Goal: Task Accomplishment & Management: Use online tool/utility

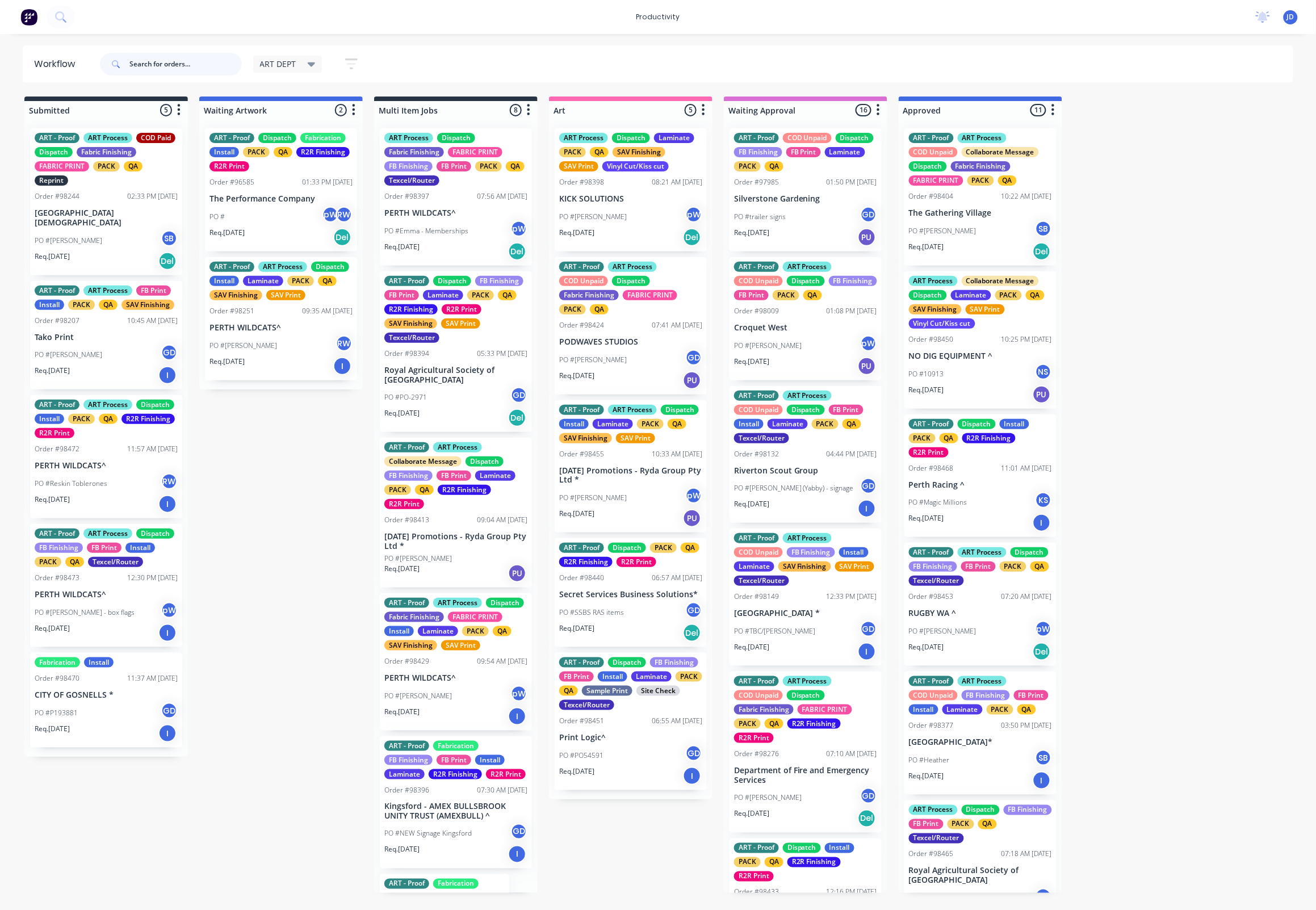
click at [207, 65] on input "text" at bounding box center [186, 64] width 113 height 22
type input "98472"
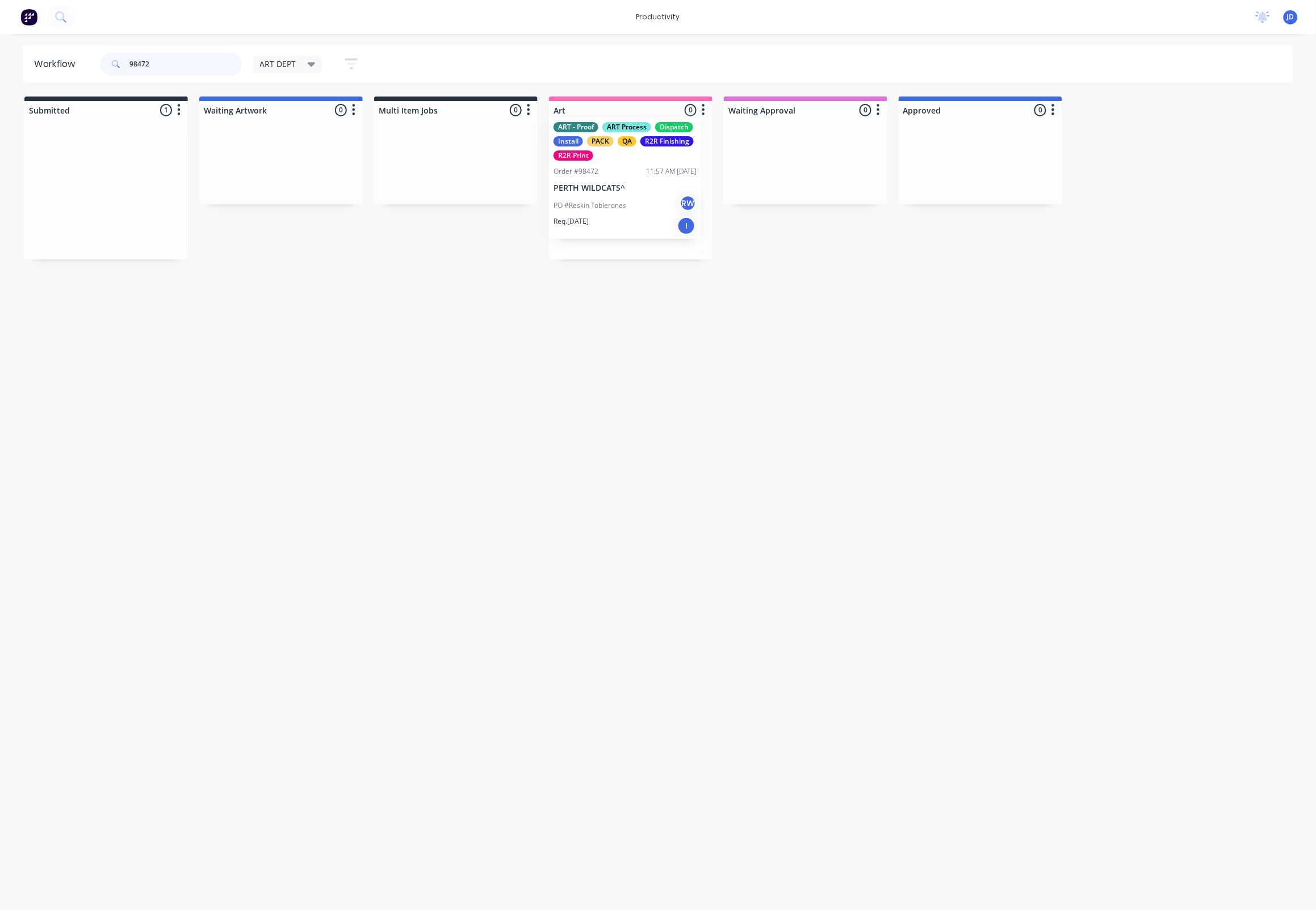
drag, startPoint x: 525, startPoint y: 186, endPoint x: 687, endPoint y: 181, distance: 162.1
click at [672, 221] on div at bounding box center [631, 189] width 164 height 140
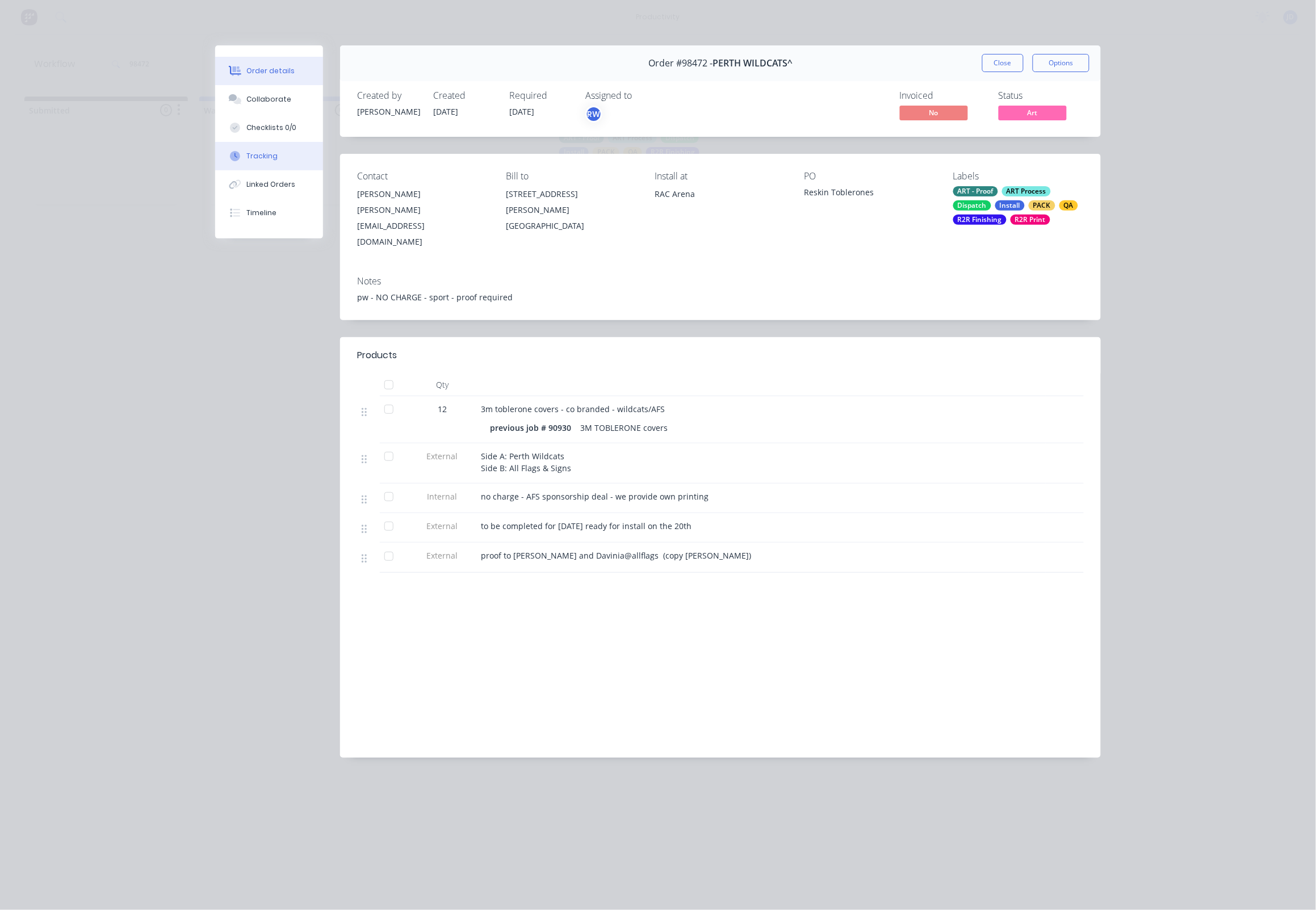
click at [288, 170] on button "Tracking" at bounding box center [269, 156] width 108 height 28
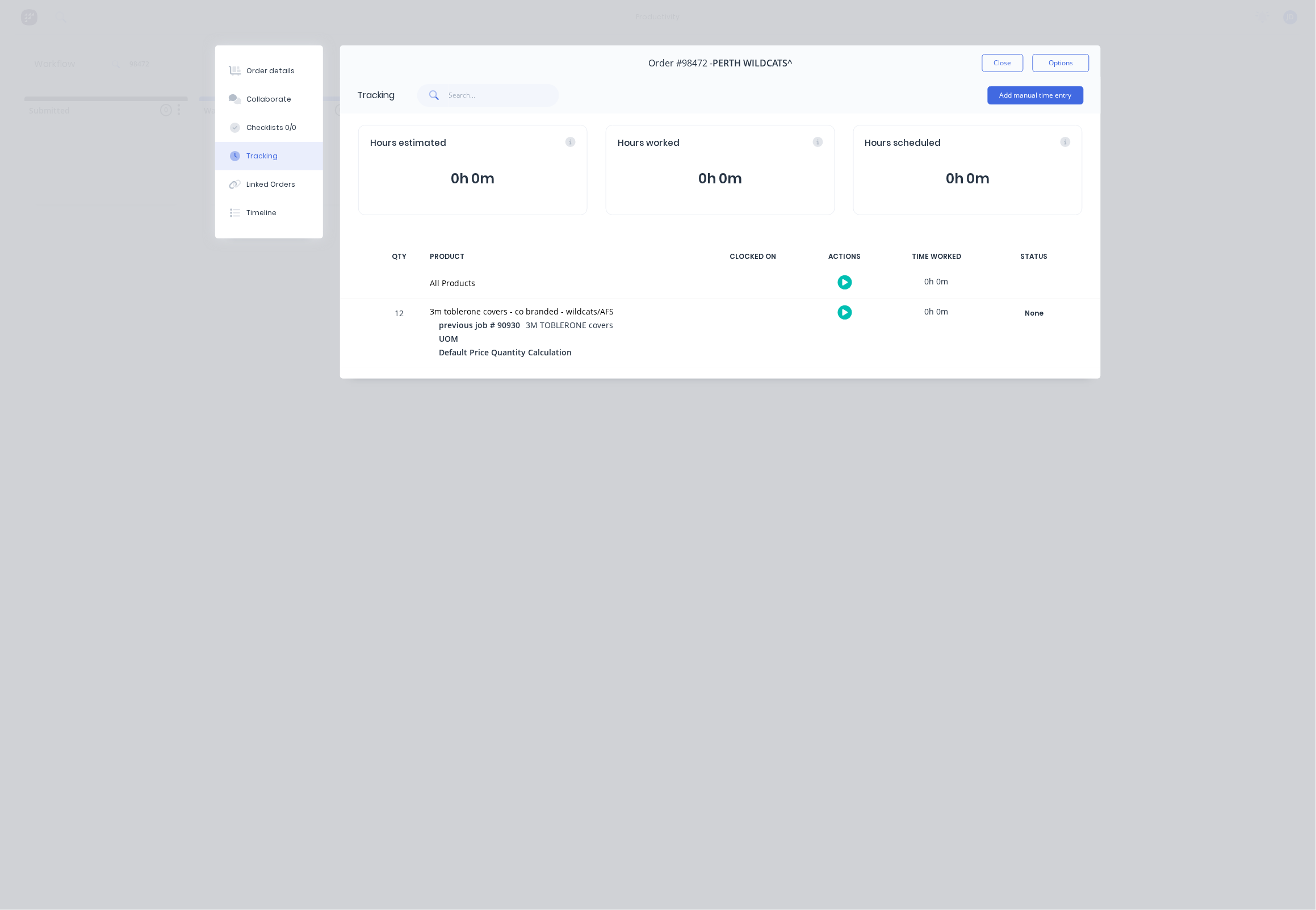
click at [843, 315] on icon "button" at bounding box center [845, 313] width 5 height 6
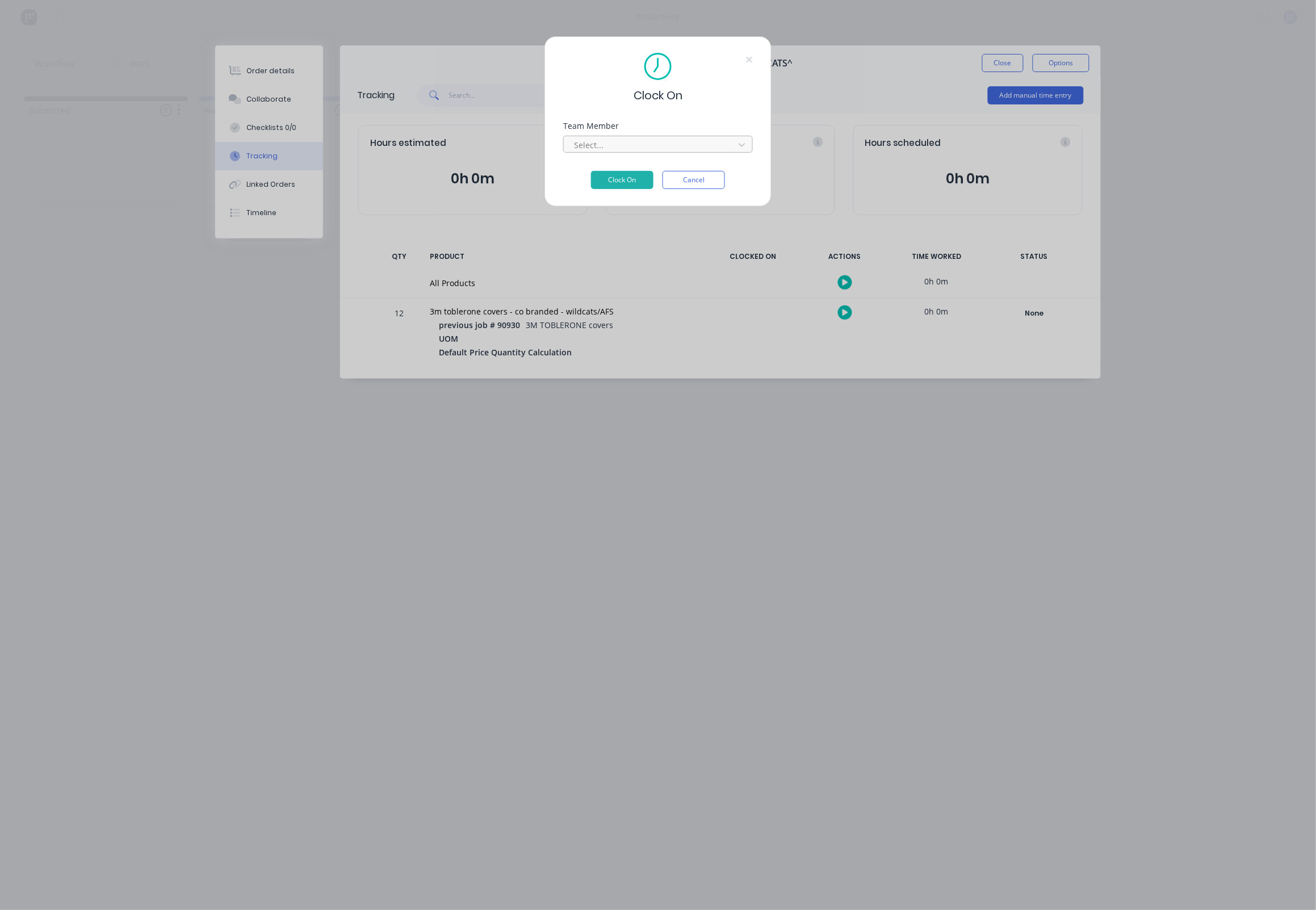
click at [591, 147] on div "Select..." at bounding box center [650, 145] width 153 height 12
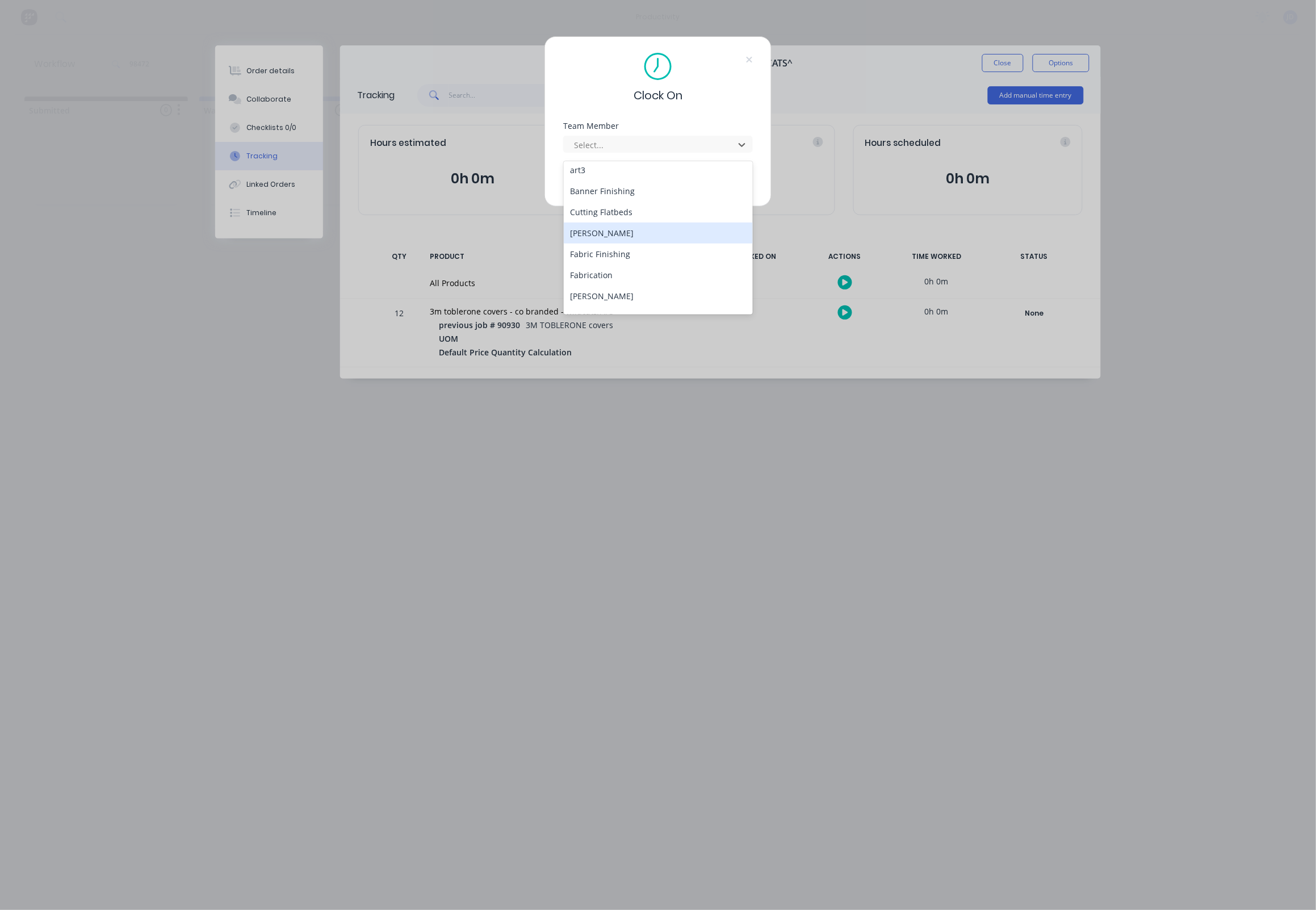
scroll to position [78, 0]
click at [586, 281] on div "[PERSON_NAME]" at bounding box center [659, 285] width 190 height 21
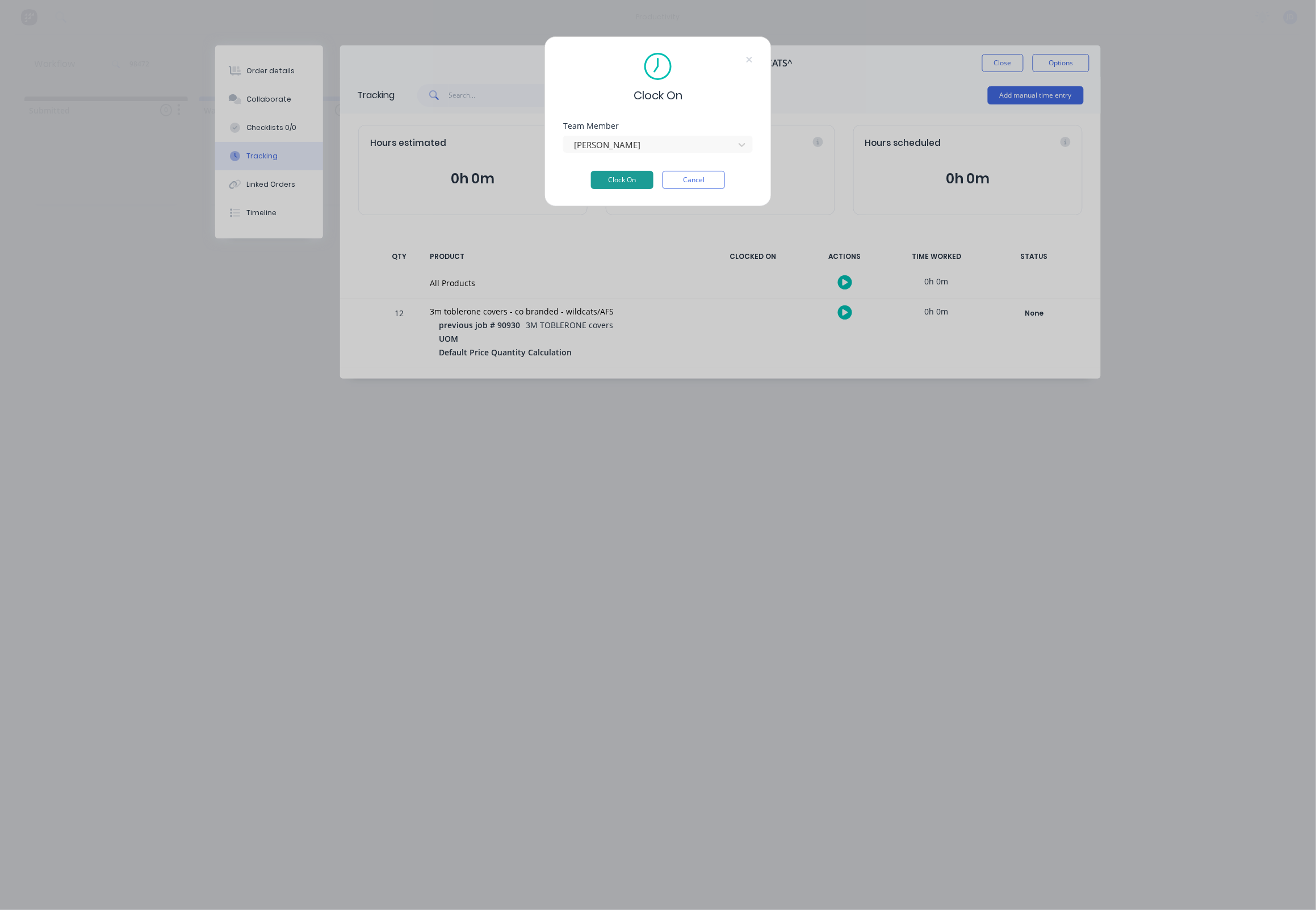
click at [614, 185] on button "Clock On" at bounding box center [622, 180] width 62 height 18
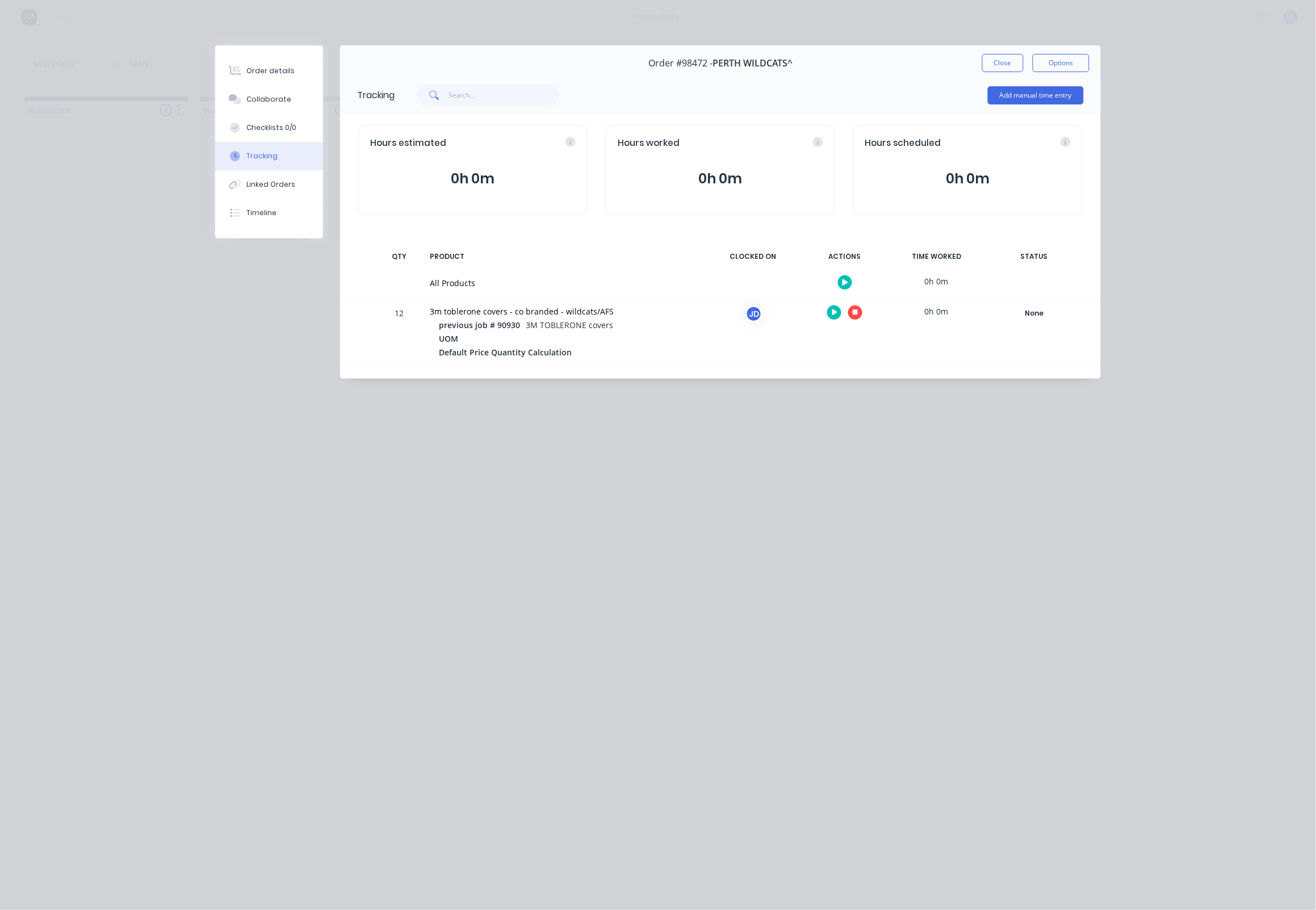
click at [853, 320] on button "button" at bounding box center [855, 312] width 14 height 14
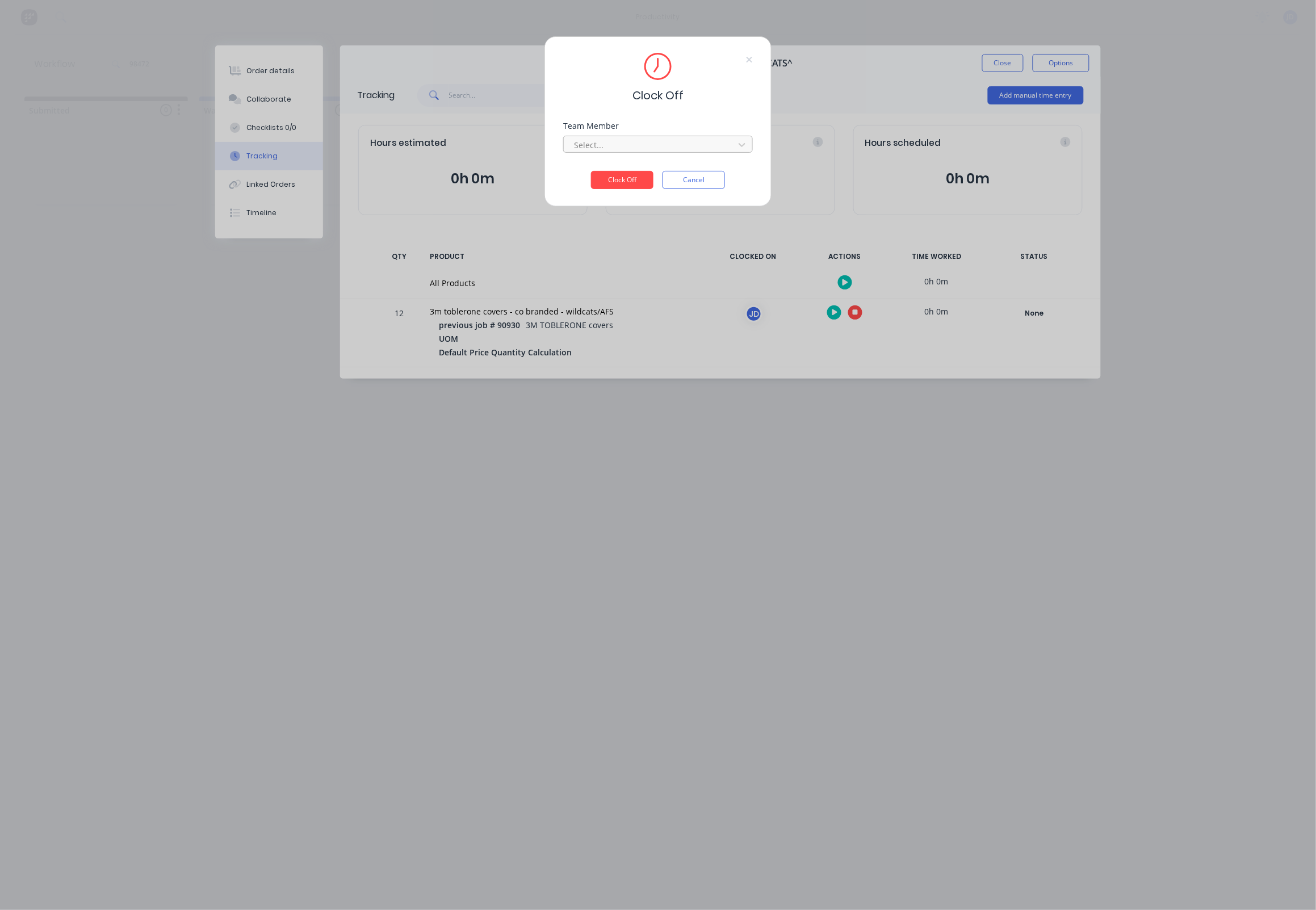
drag, startPoint x: 626, startPoint y: 138, endPoint x: 624, endPoint y: 153, distance: 15.1
click at [626, 138] on div "Select..." at bounding box center [658, 142] width 190 height 20
click at [624, 152] on div at bounding box center [651, 145] width 156 height 14
drag, startPoint x: 582, startPoint y: 178, endPoint x: 603, endPoint y: 191, distance: 24.7
click at [582, 179] on div "[PERSON_NAME]" at bounding box center [659, 174] width 190 height 21
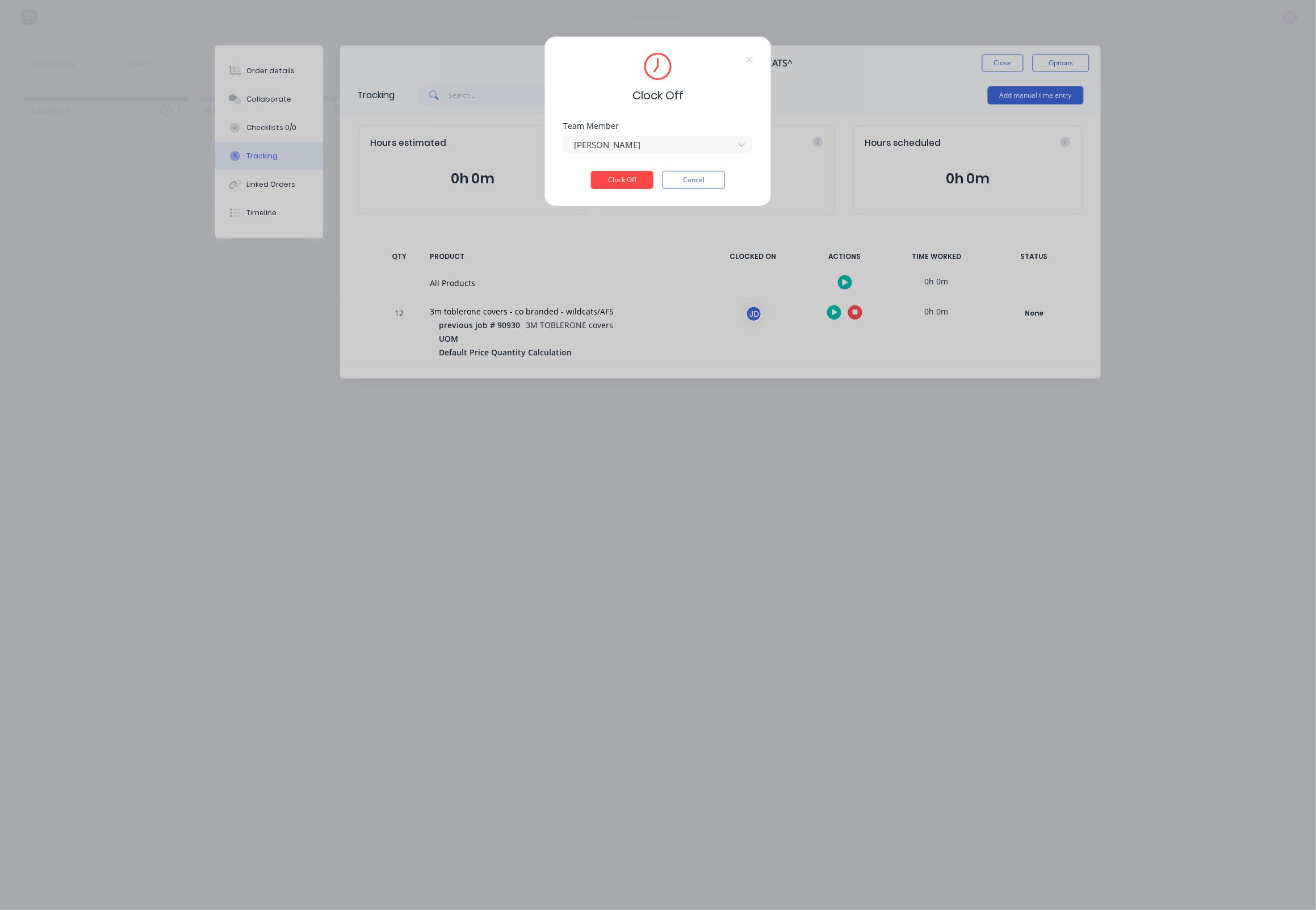
click at [619, 199] on div "Clock Off Team Member Jesse Divitini Clock Off Cancel" at bounding box center [658, 121] width 227 height 170
click at [618, 194] on div "Clock Off Team Member Jesse Divitini Clock Off Cancel" at bounding box center [658, 121] width 227 height 170
click at [623, 181] on button "Clock Off" at bounding box center [622, 180] width 62 height 18
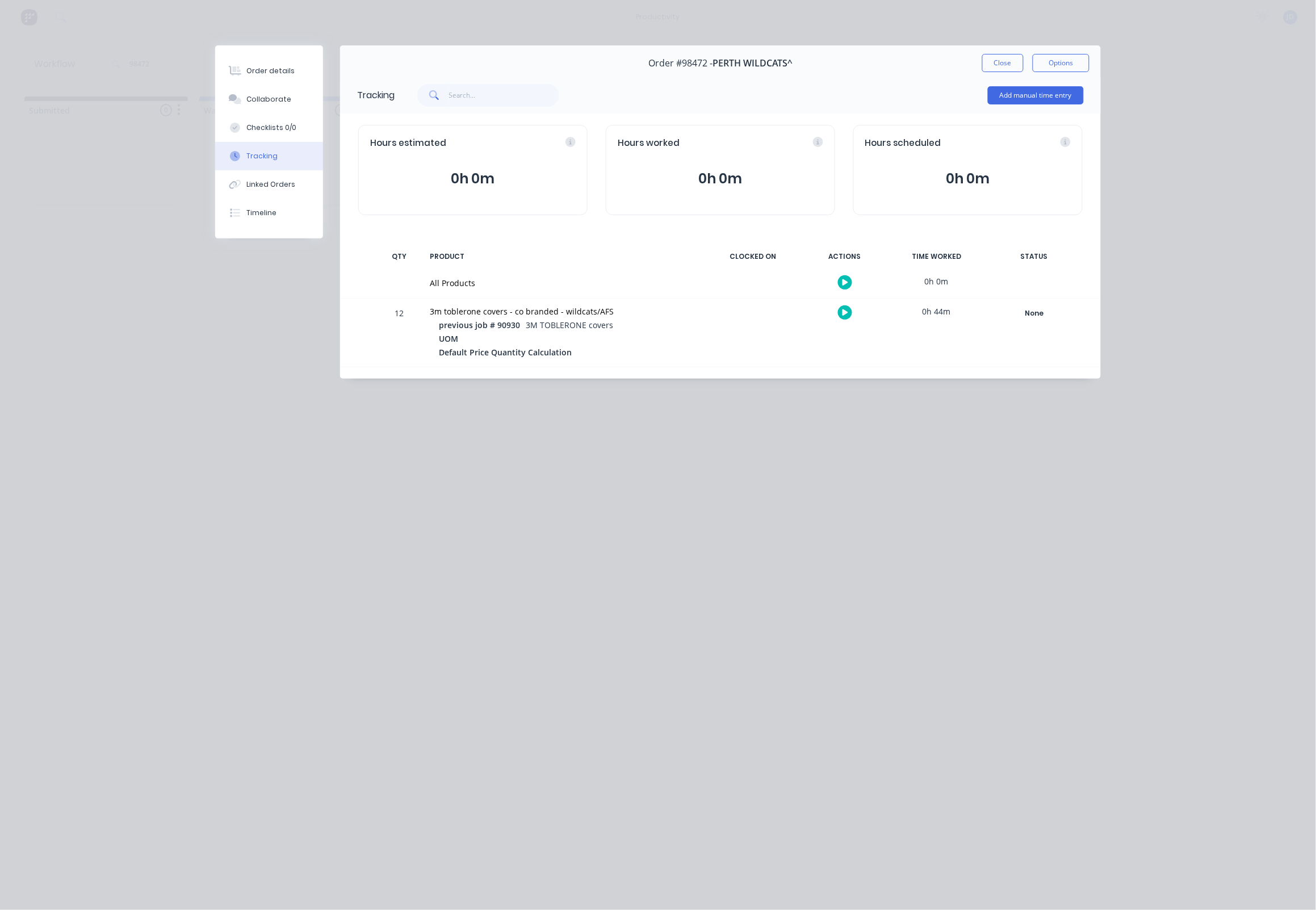
click at [987, 63] on button "Close" at bounding box center [1003, 63] width 41 height 18
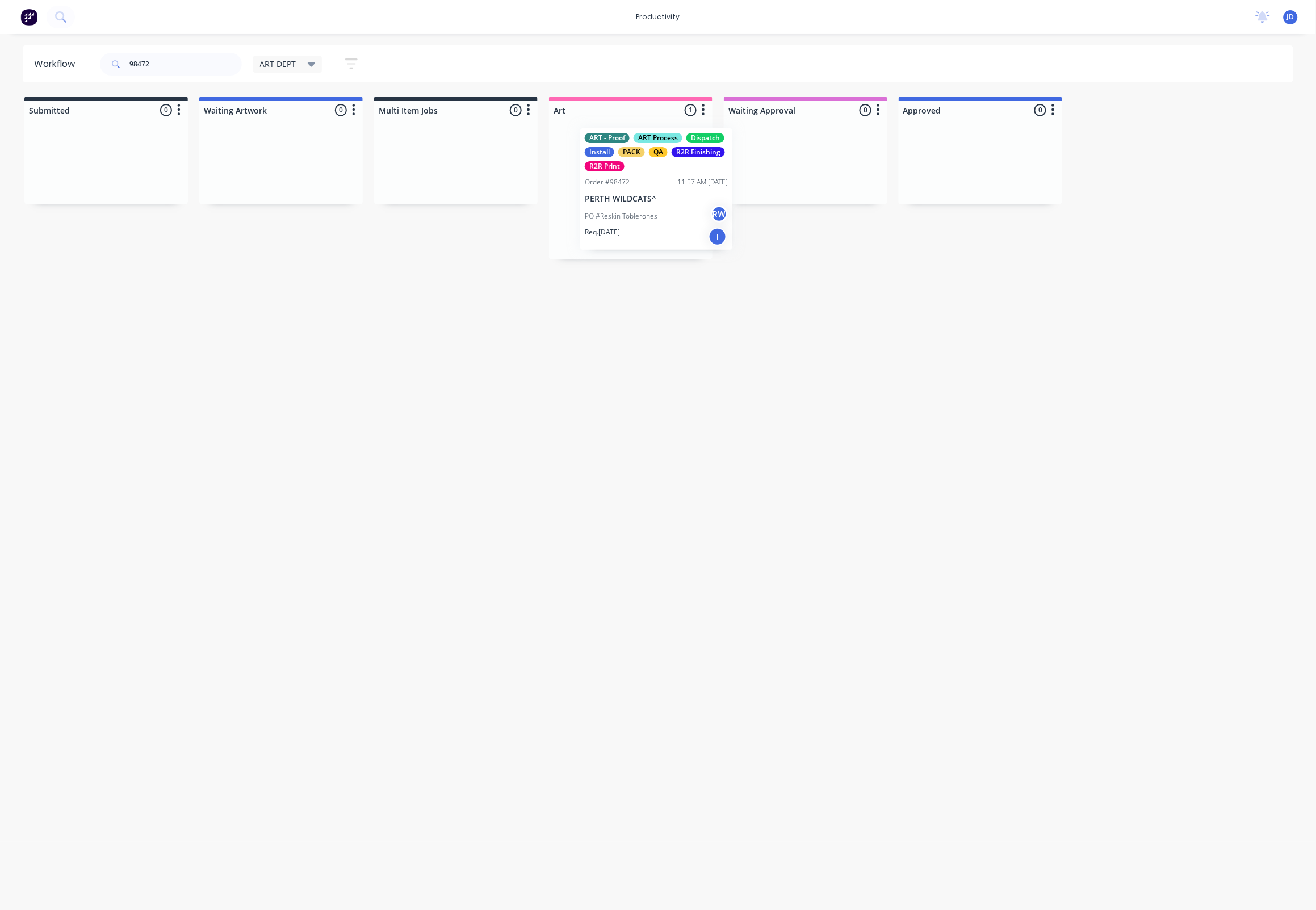
drag, startPoint x: 637, startPoint y: 190, endPoint x: 842, endPoint y: 183, distance: 205.1
